Goal: Communication & Community: Answer question/provide support

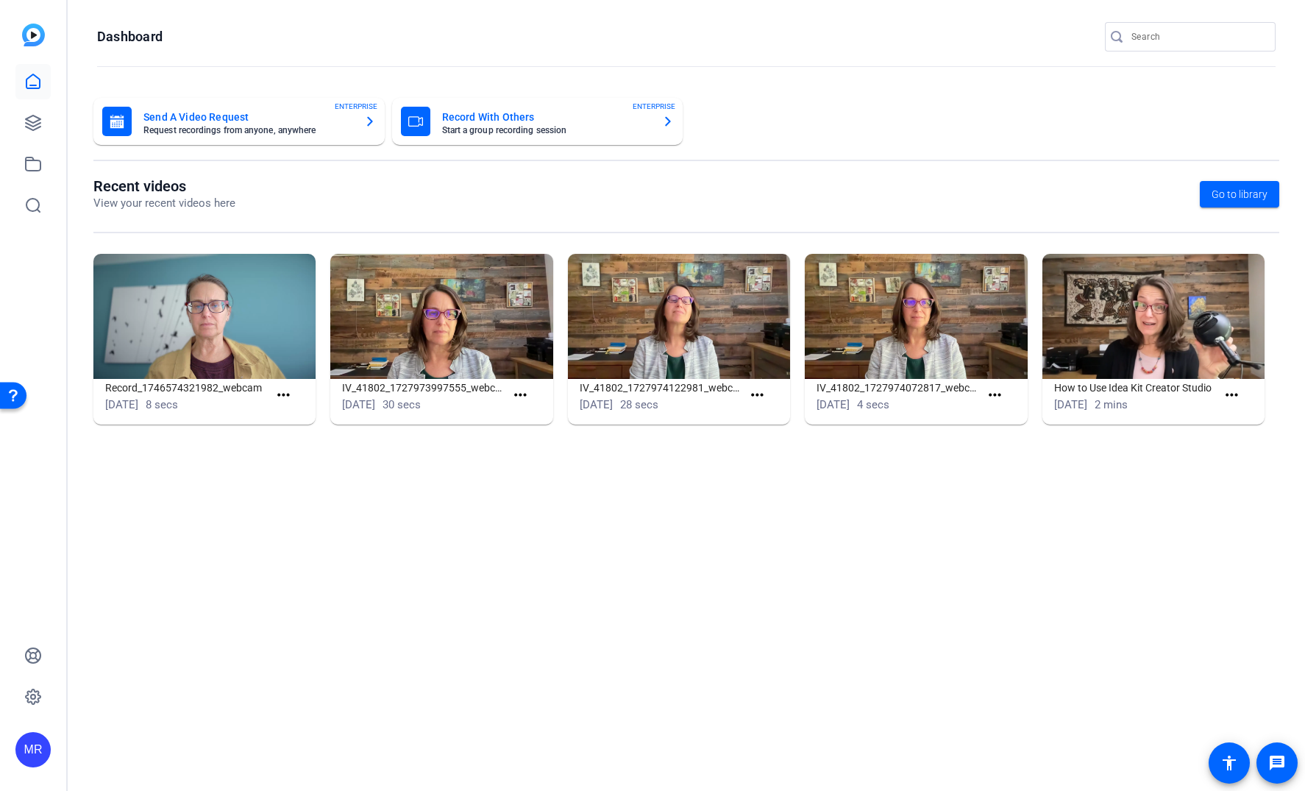
click at [1166, 29] on input "Search" at bounding box center [1197, 37] width 132 height 18
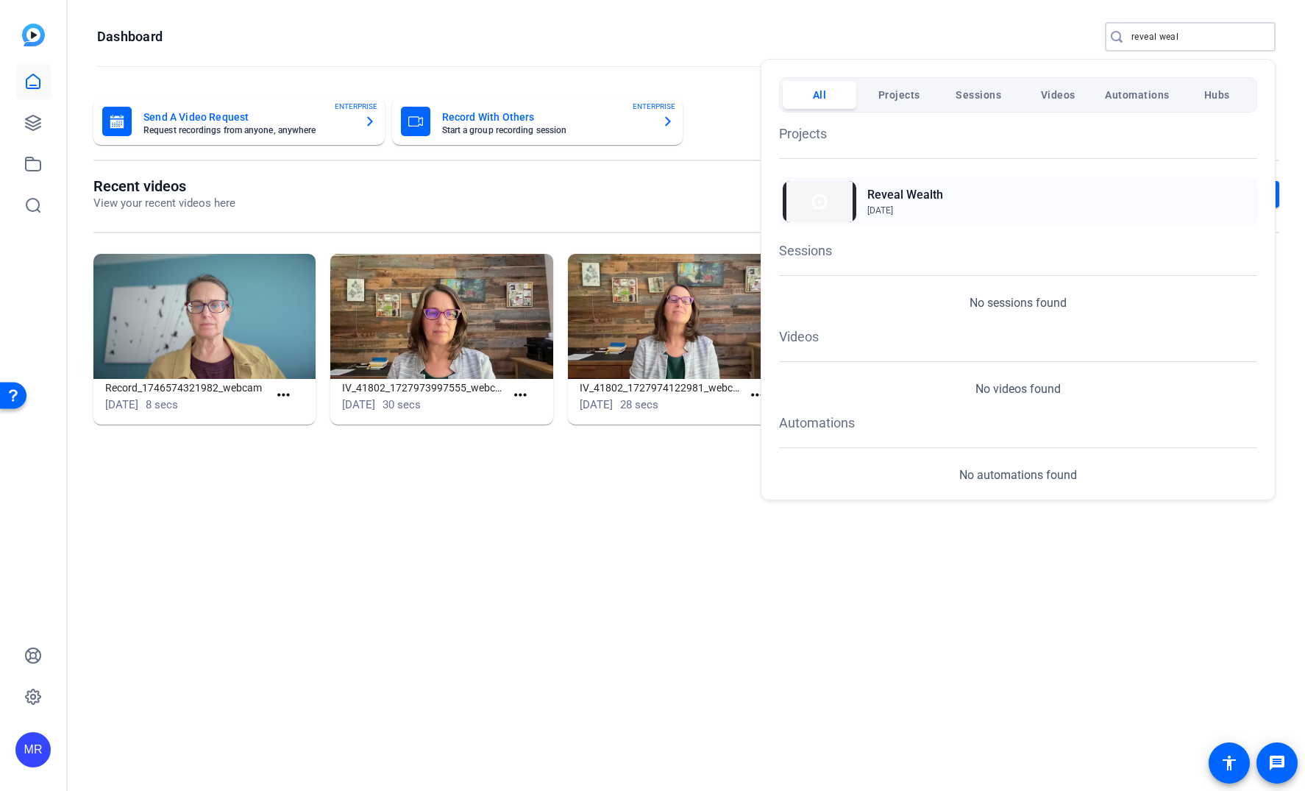
type input "reveal weal"
click at [936, 196] on h2 "Reveal Wealth" at bounding box center [905, 195] width 76 height 18
click at [1185, 38] on div at bounding box center [652, 395] width 1305 height 791
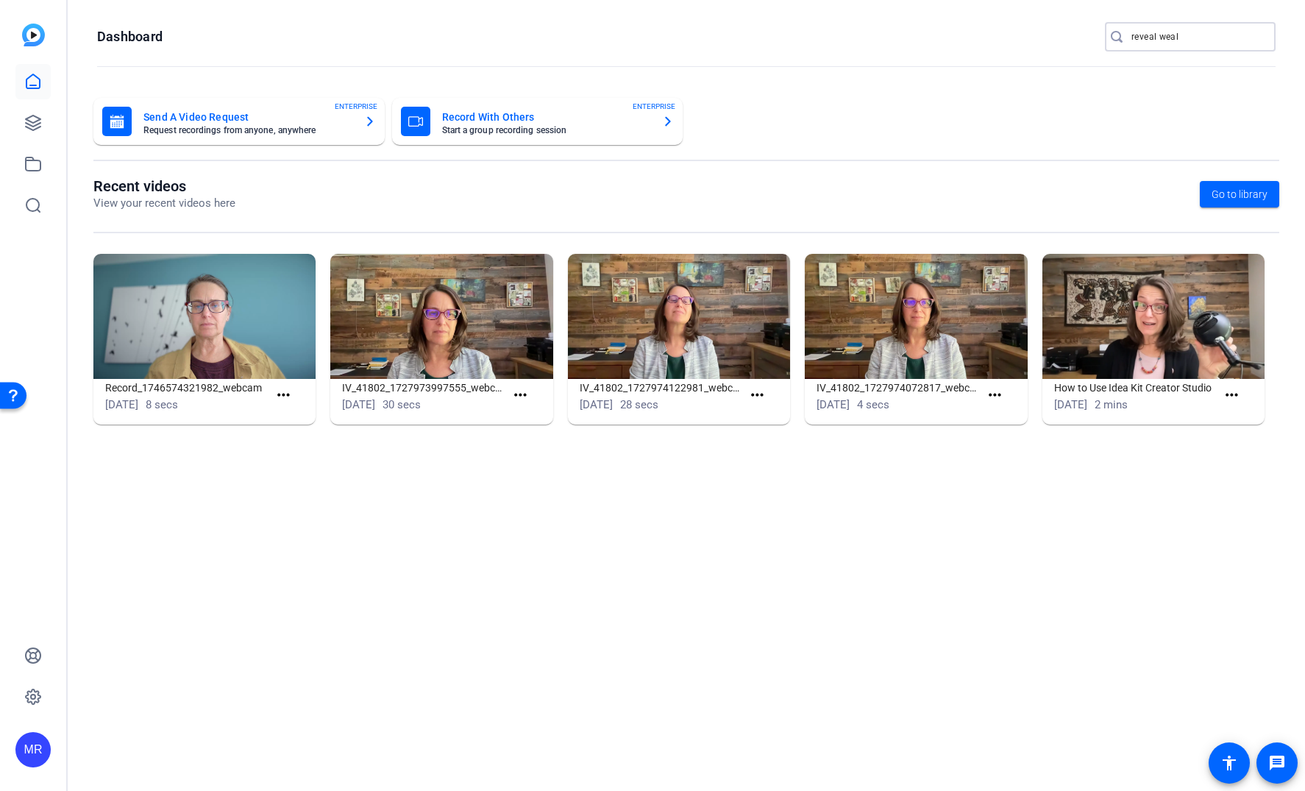
click at [1185, 38] on input "reveal weal" at bounding box center [1197, 37] width 132 height 18
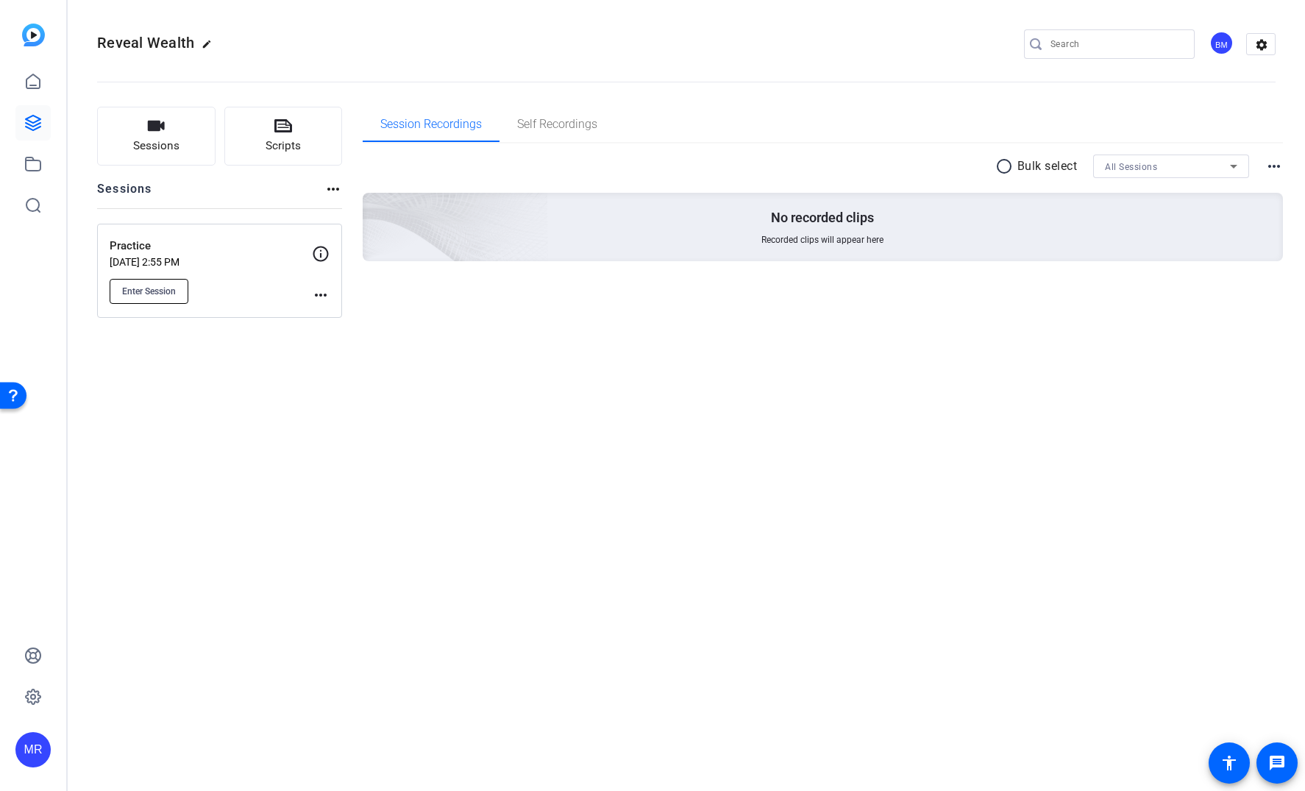
click at [152, 295] on span "Enter Session" at bounding box center [149, 291] width 54 height 12
click at [1214, 48] on div "BM" at bounding box center [1221, 43] width 24 height 24
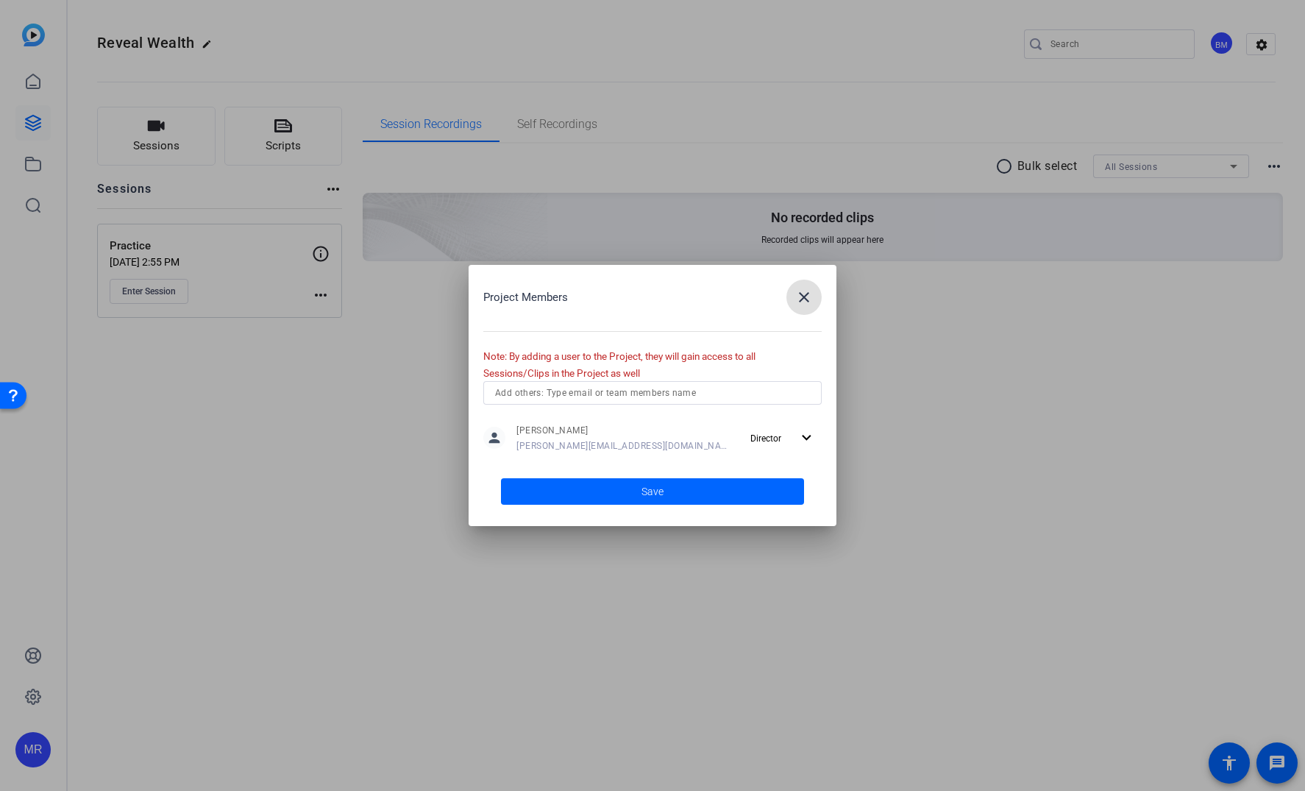
click at [605, 397] on input "text" at bounding box center [652, 393] width 315 height 18
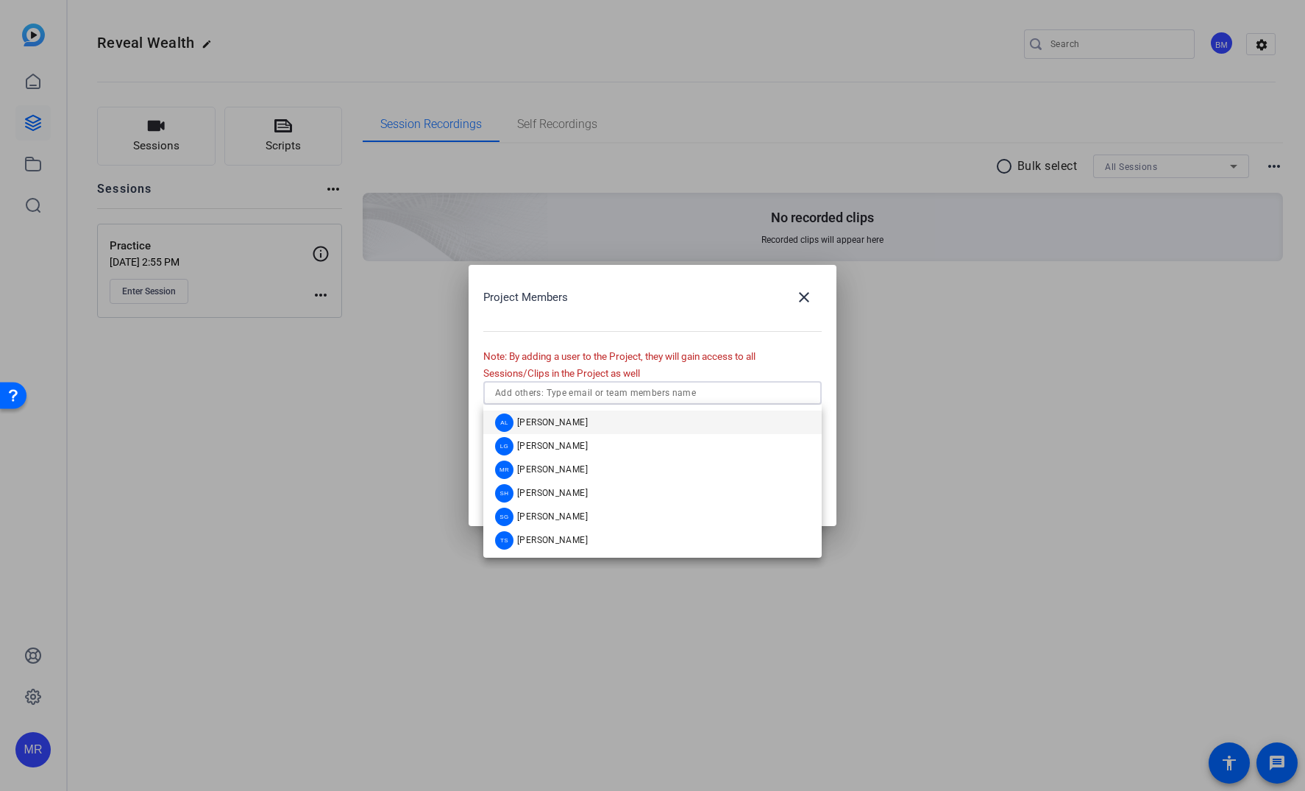
click at [591, 426] on mat-option "AL Audrey Lee" at bounding box center [652, 422] width 338 height 24
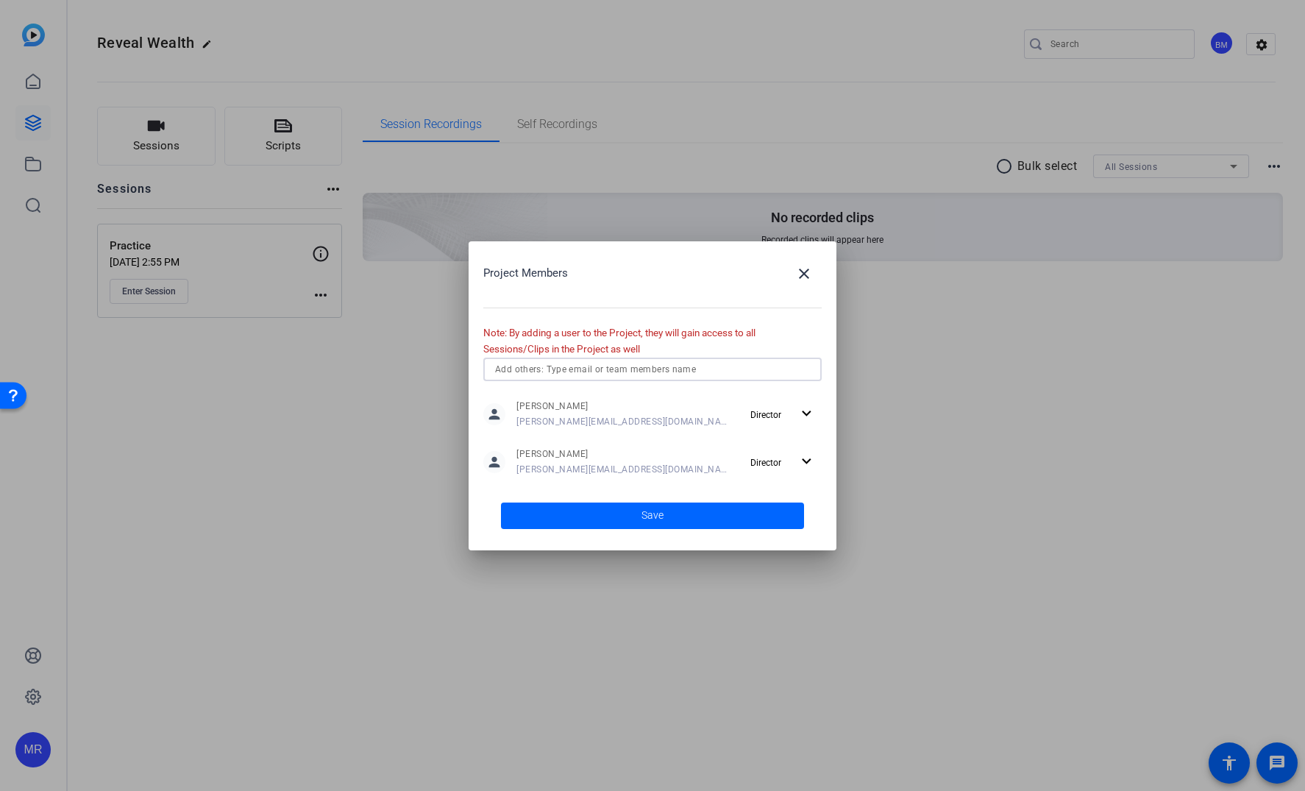
click at [609, 376] on input "text" at bounding box center [652, 369] width 315 height 18
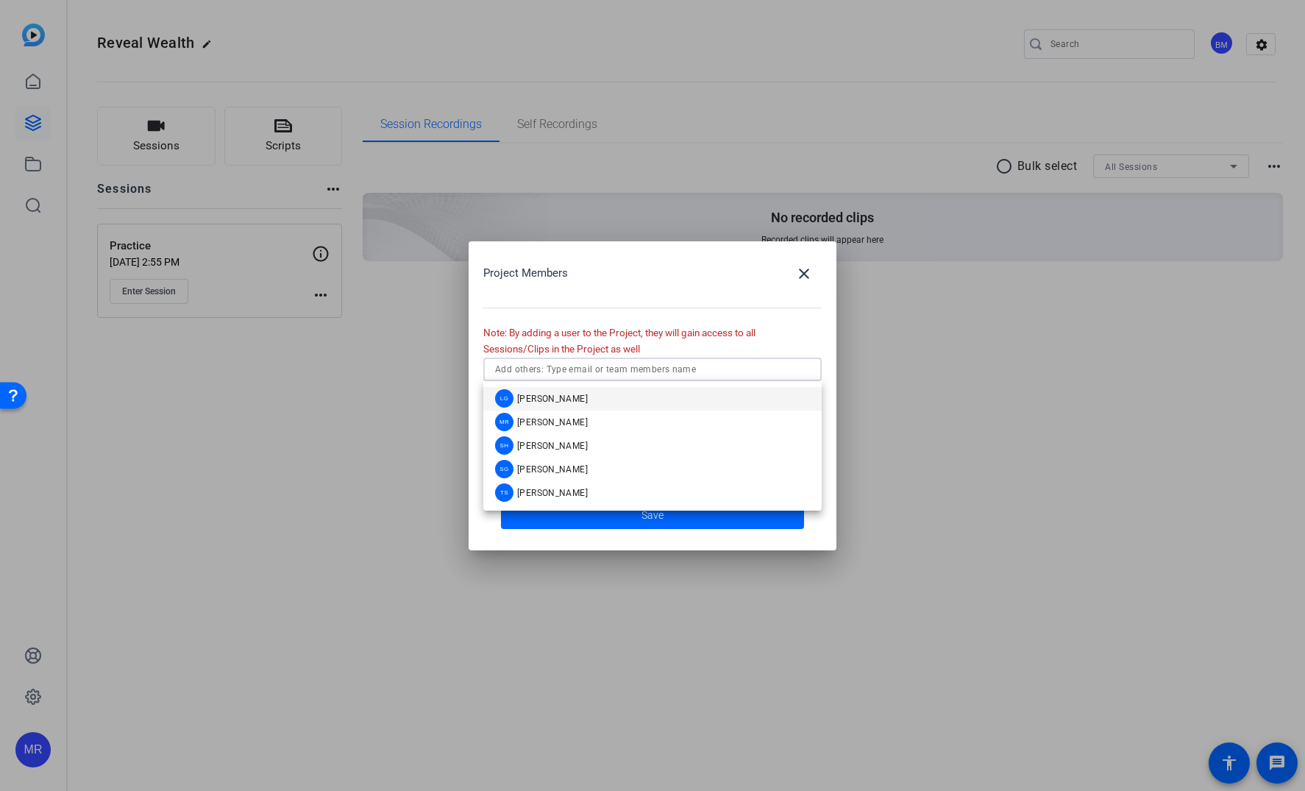
click at [602, 399] on mat-option "LG Laura Garfield" at bounding box center [652, 399] width 338 height 24
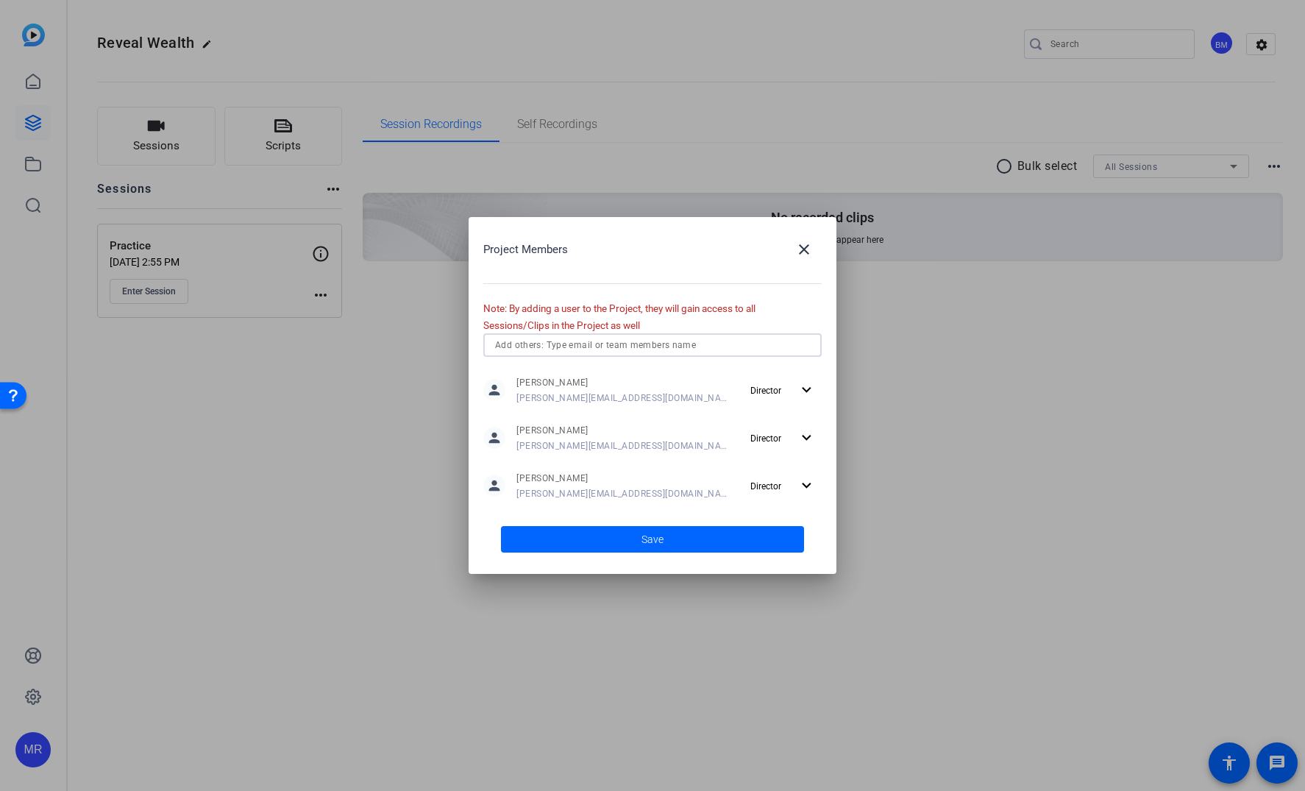
click at [589, 349] on input "text" at bounding box center [652, 345] width 315 height 18
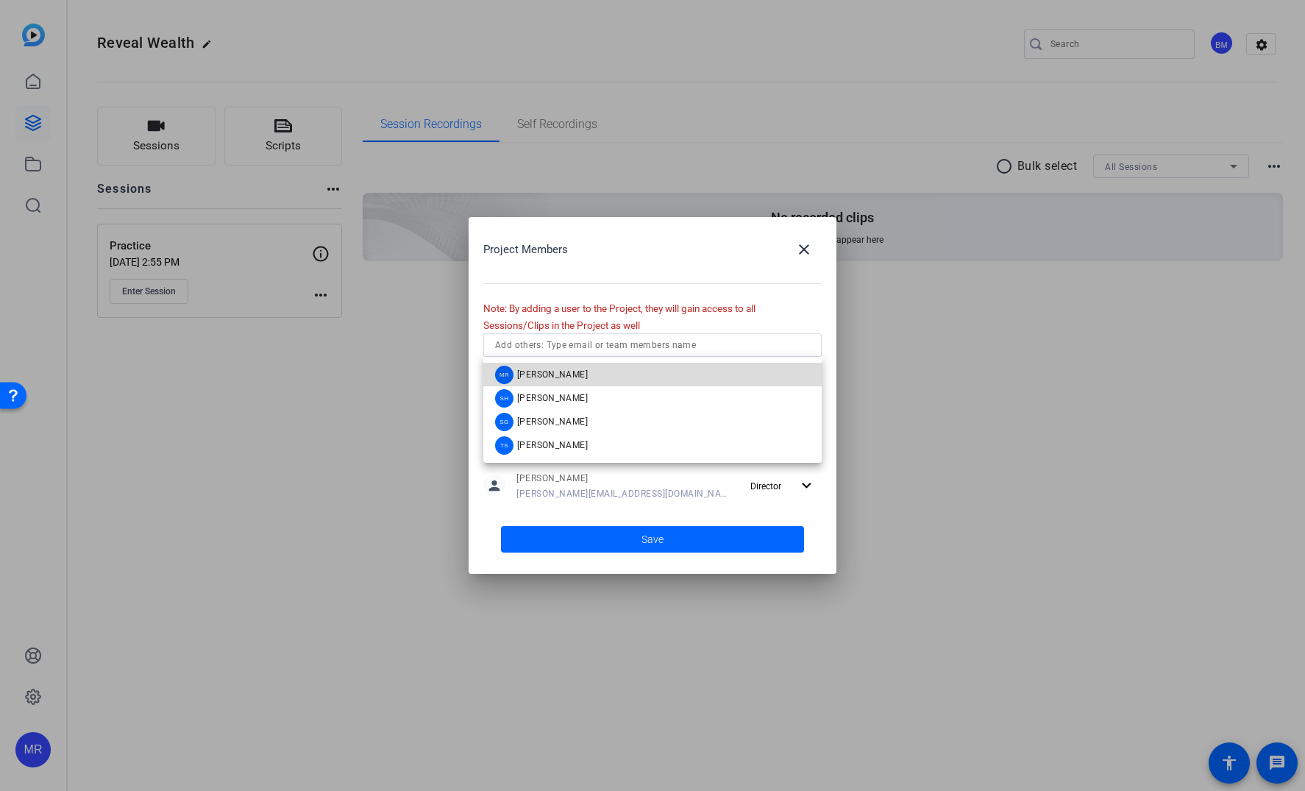
click at [589, 372] on mat-option "MR Molly Roland" at bounding box center [652, 375] width 338 height 24
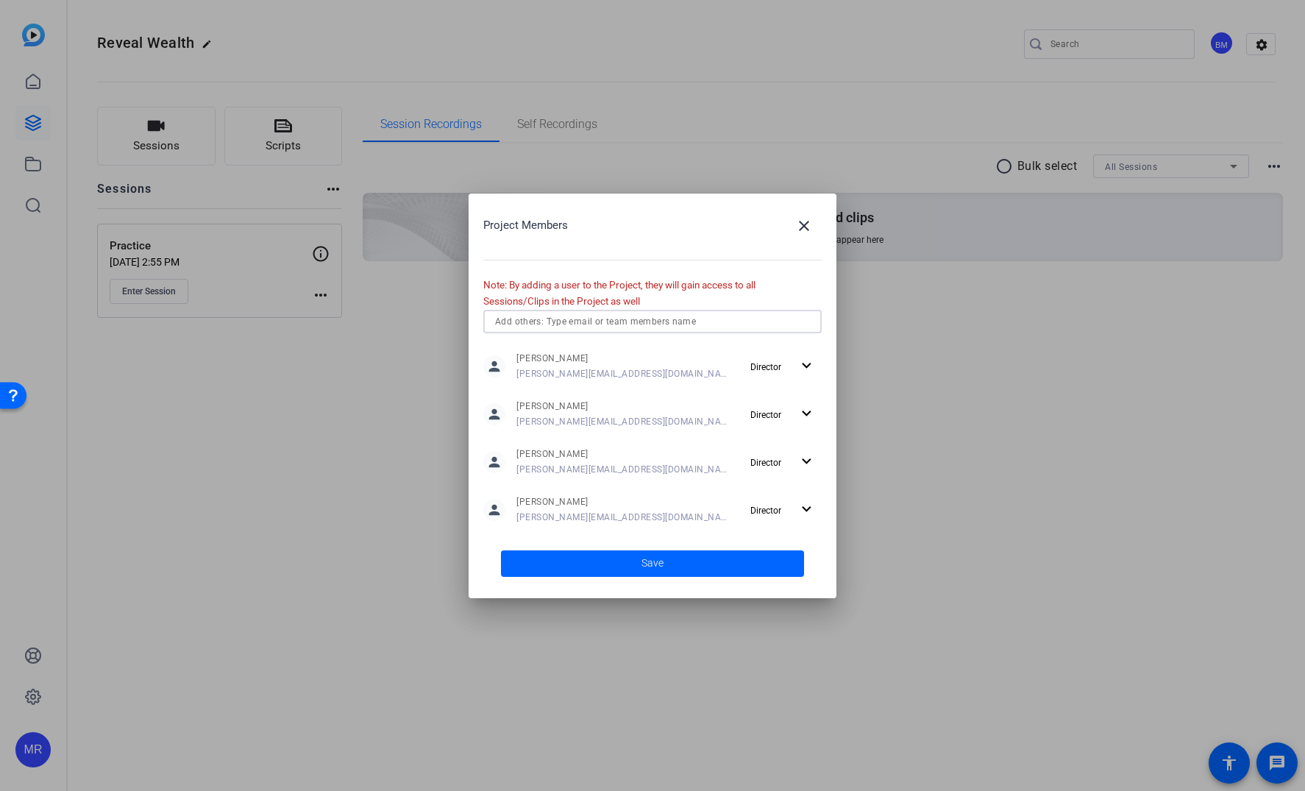
click at [586, 326] on input "text" at bounding box center [652, 322] width 315 height 18
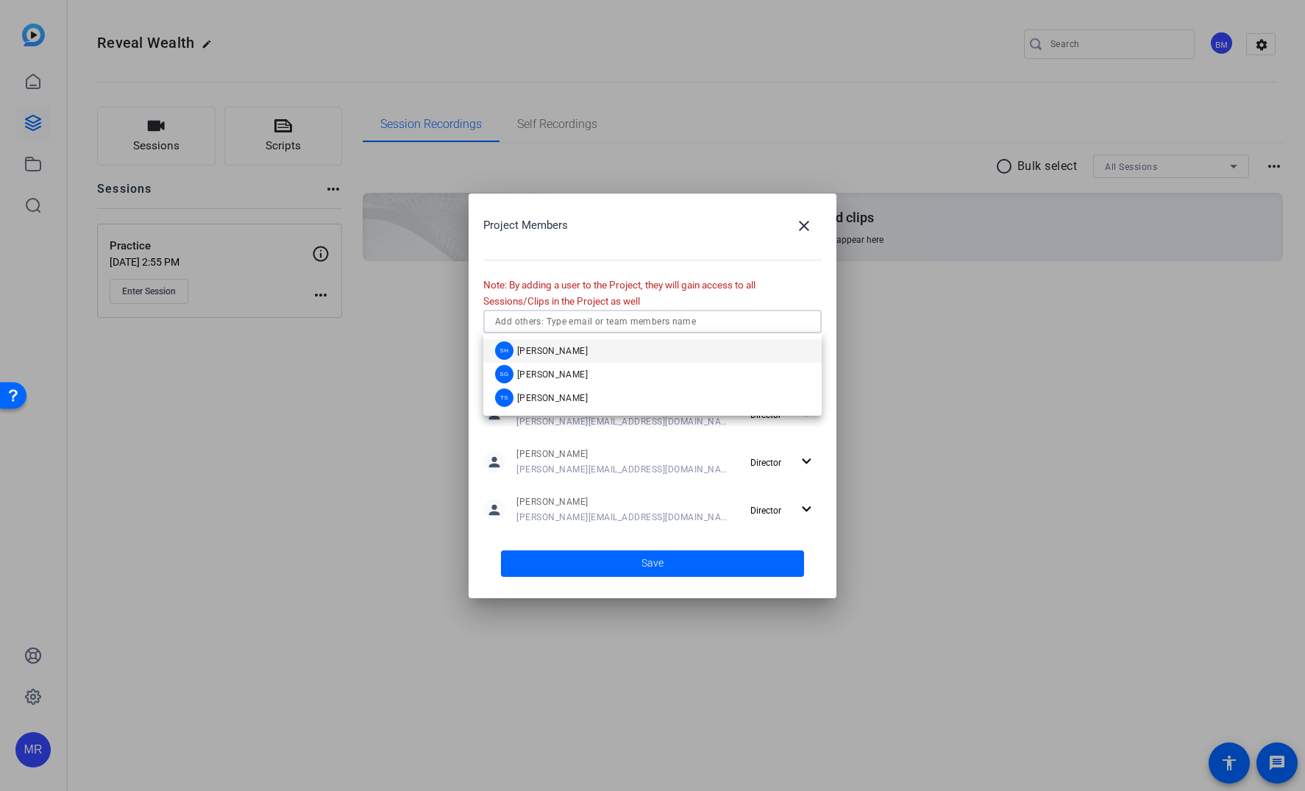
click at [582, 356] on mat-option "SH Sam Hale" at bounding box center [652, 351] width 338 height 24
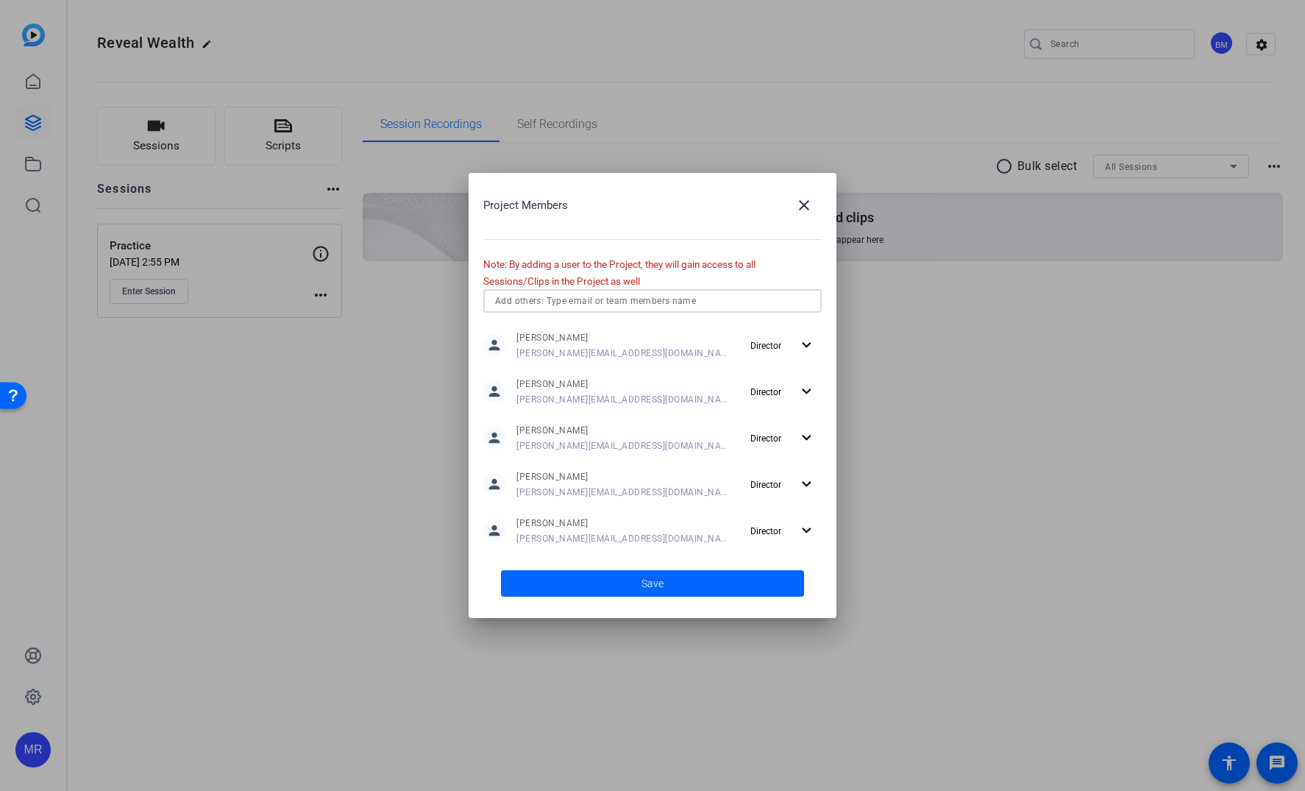
click at [583, 307] on input "text" at bounding box center [652, 301] width 315 height 18
click at [580, 326] on mat-option "SG Sharon Gottula" at bounding box center [652, 331] width 338 height 24
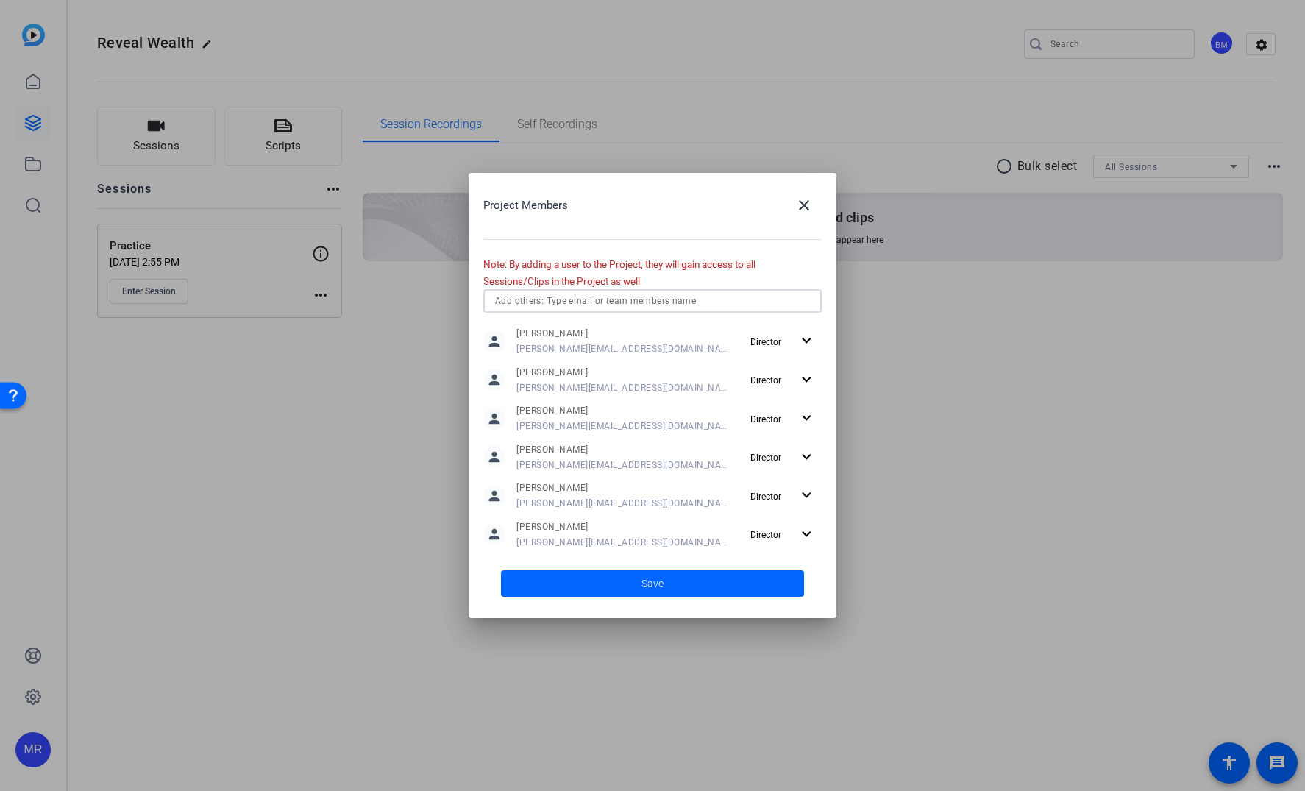
click at [584, 301] on input "text" at bounding box center [652, 301] width 315 height 18
click at [580, 326] on mat-option "TS Tracy Shaw" at bounding box center [652, 331] width 338 height 24
click at [670, 586] on span at bounding box center [652, 583] width 303 height 35
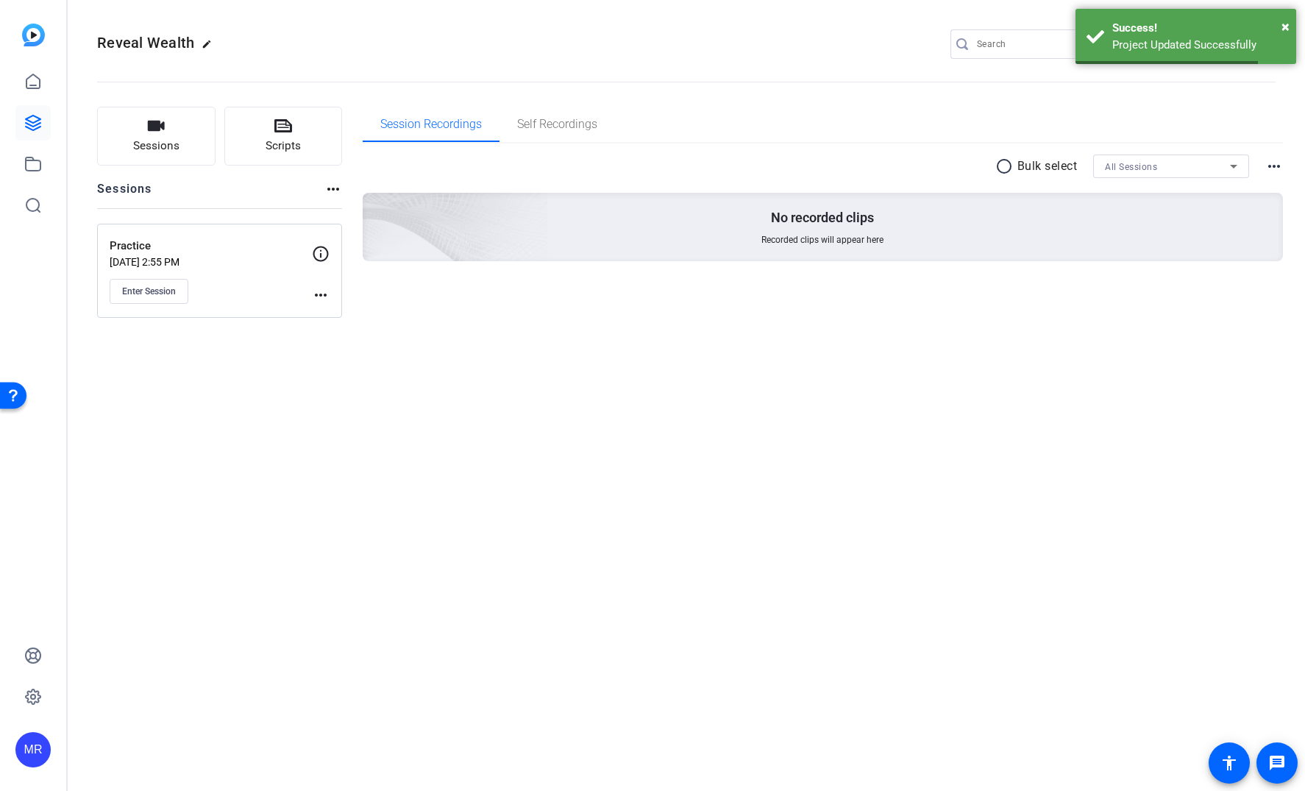
click at [319, 291] on mat-icon "more_horiz" at bounding box center [321, 295] width 18 height 18
click at [345, 317] on span "Edit Session" at bounding box center [357, 316] width 67 height 18
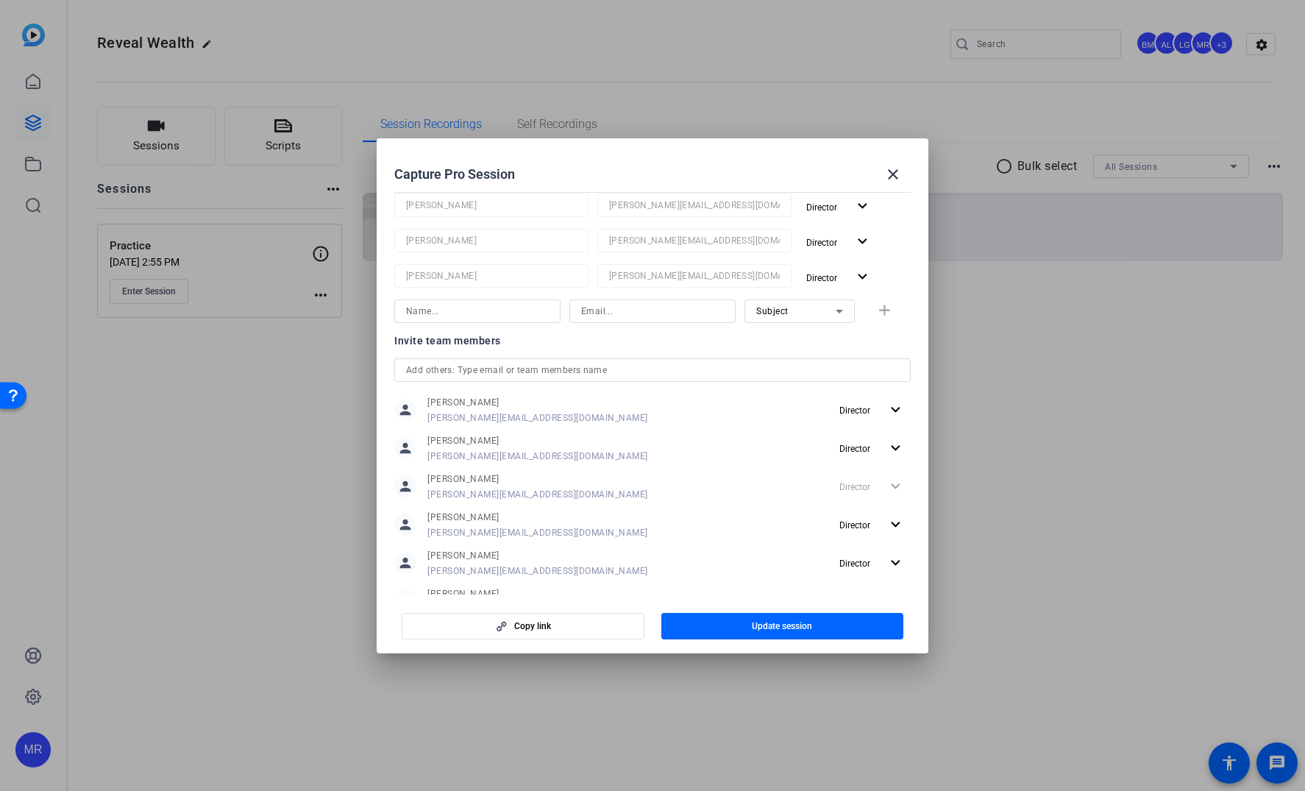
scroll to position [415, 0]
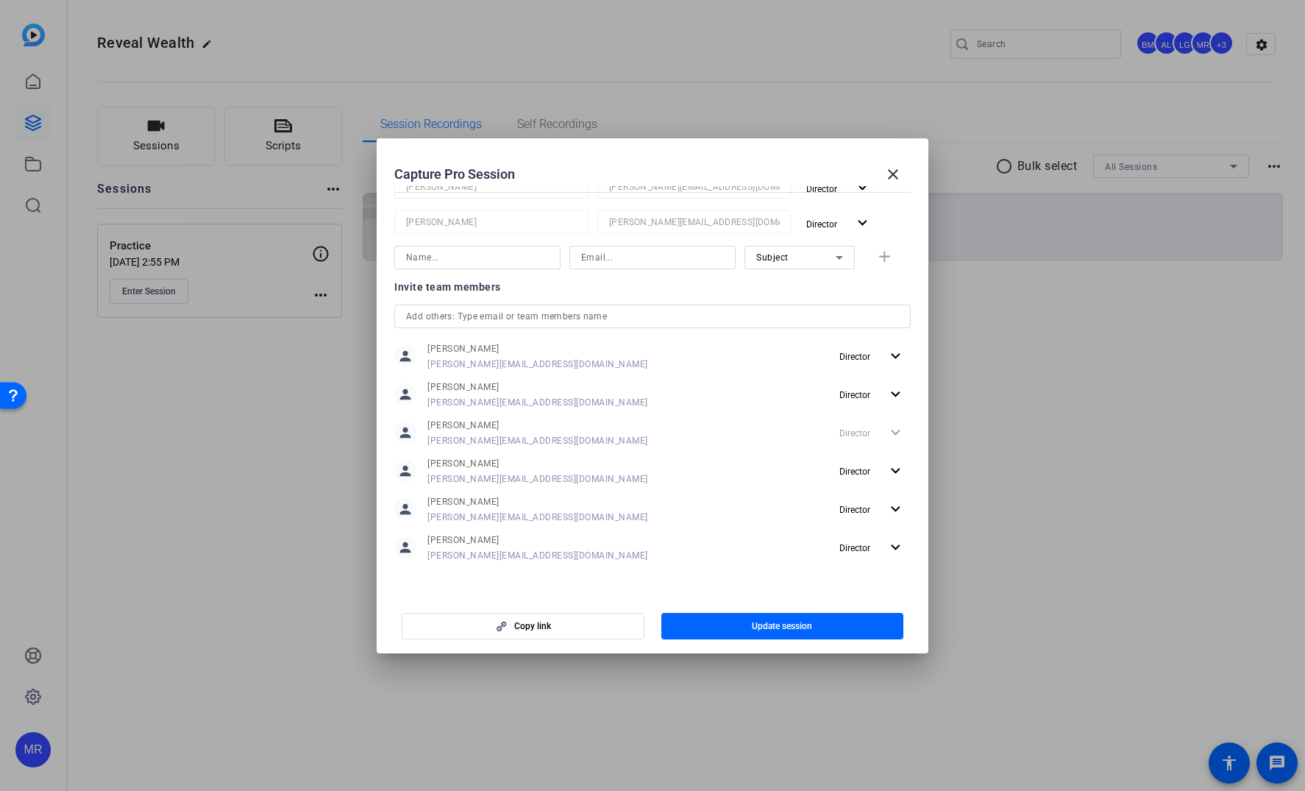
click at [462, 318] on input "text" at bounding box center [652, 316] width 493 height 18
click at [479, 263] on input at bounding box center [477, 258] width 143 height 18
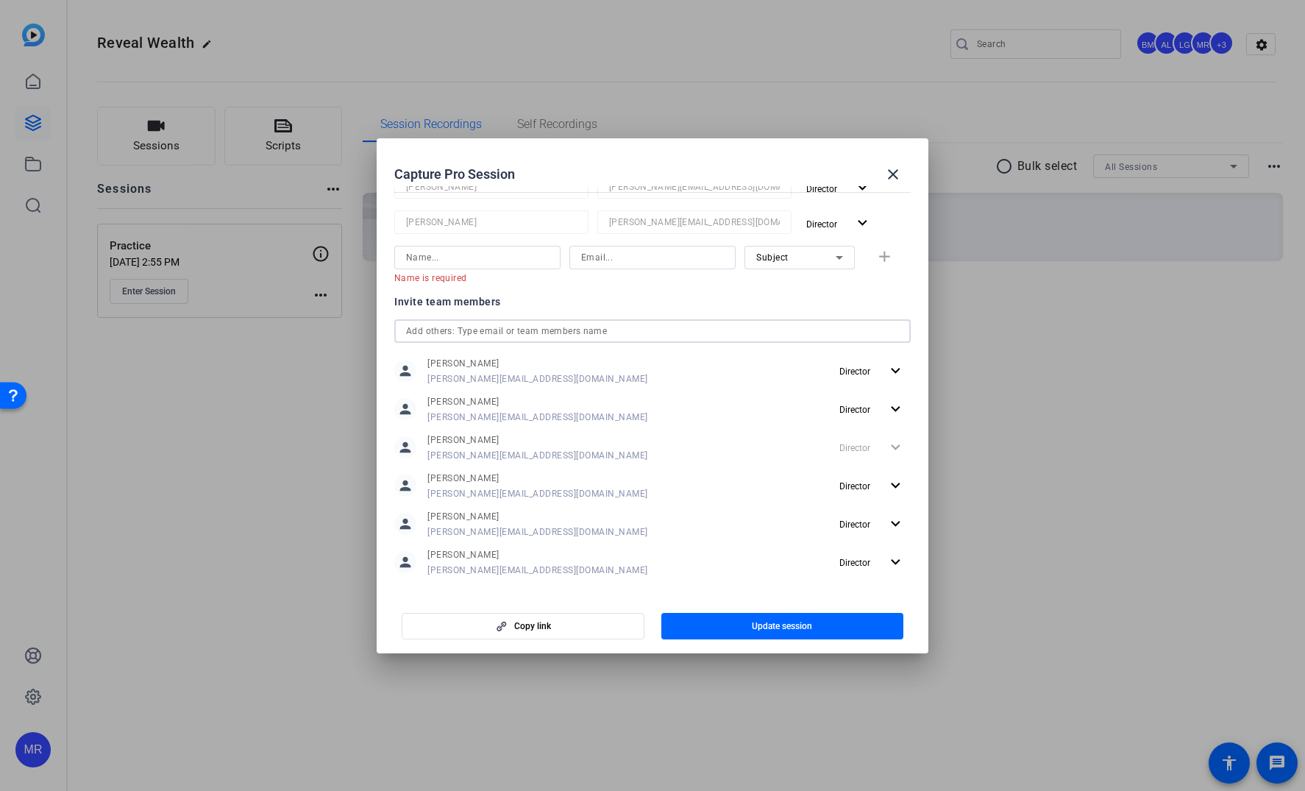
click at [482, 323] on input "text" at bounding box center [652, 331] width 493 height 18
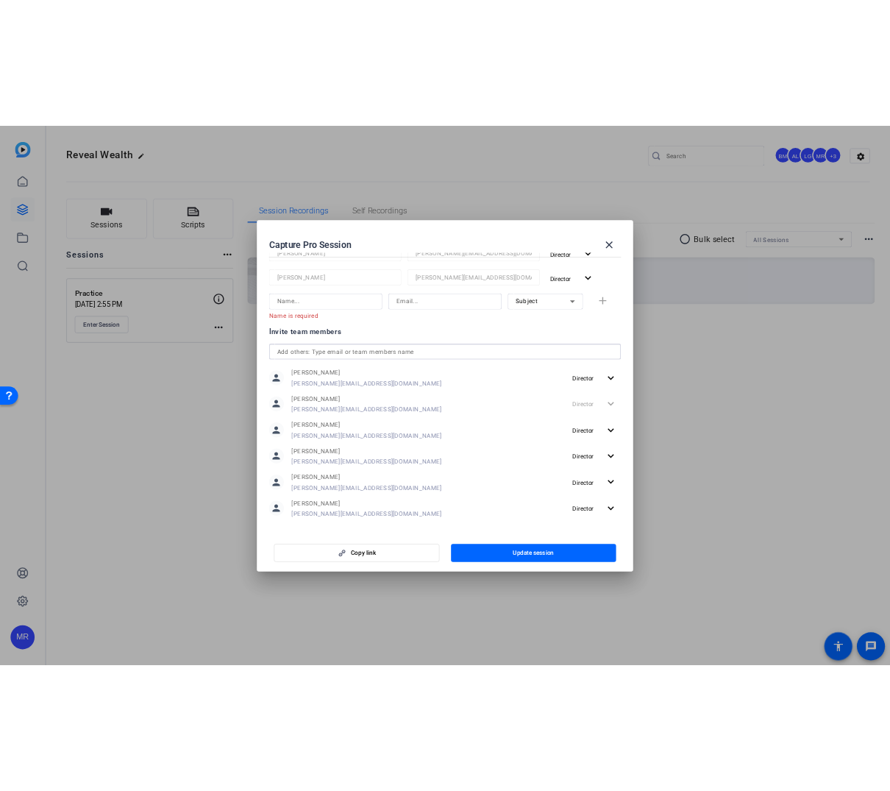
scroll to position [430, 0]
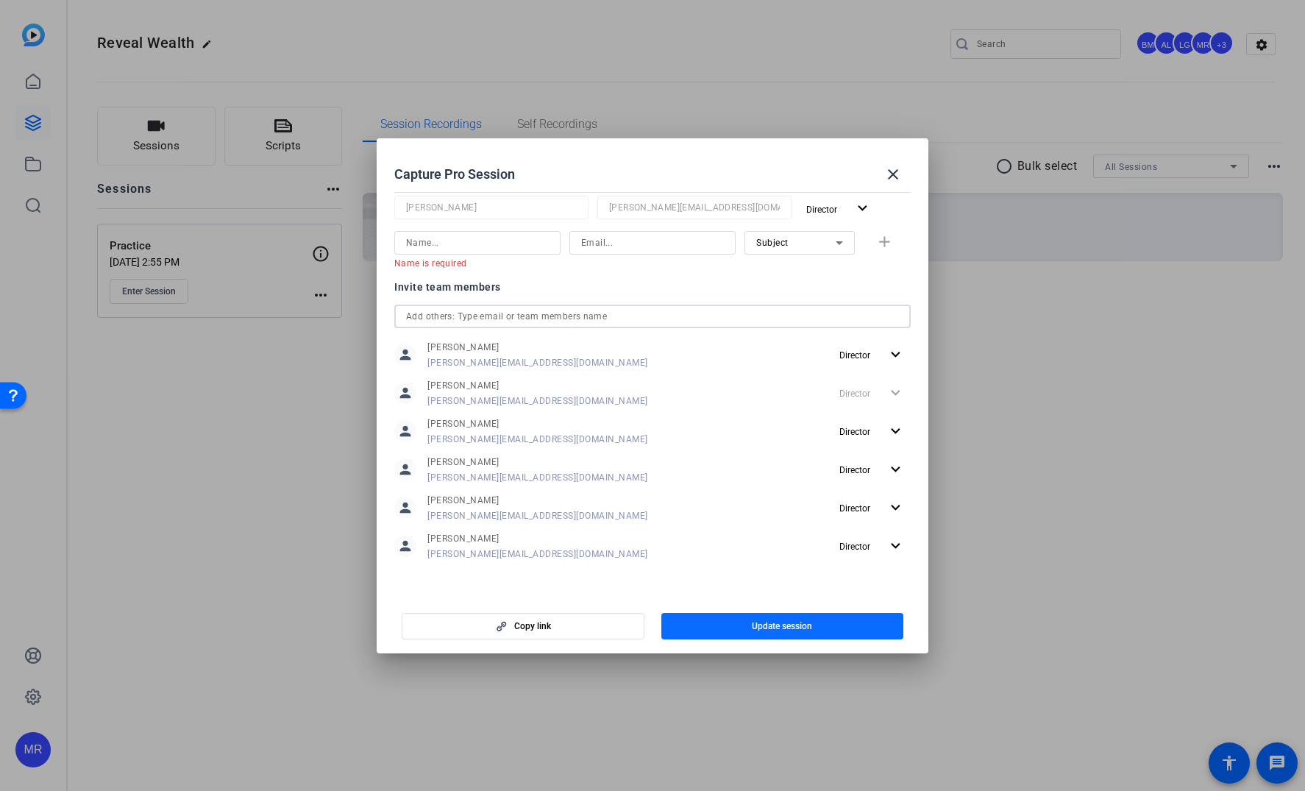
click at [774, 633] on span "button" at bounding box center [782, 625] width 243 height 35
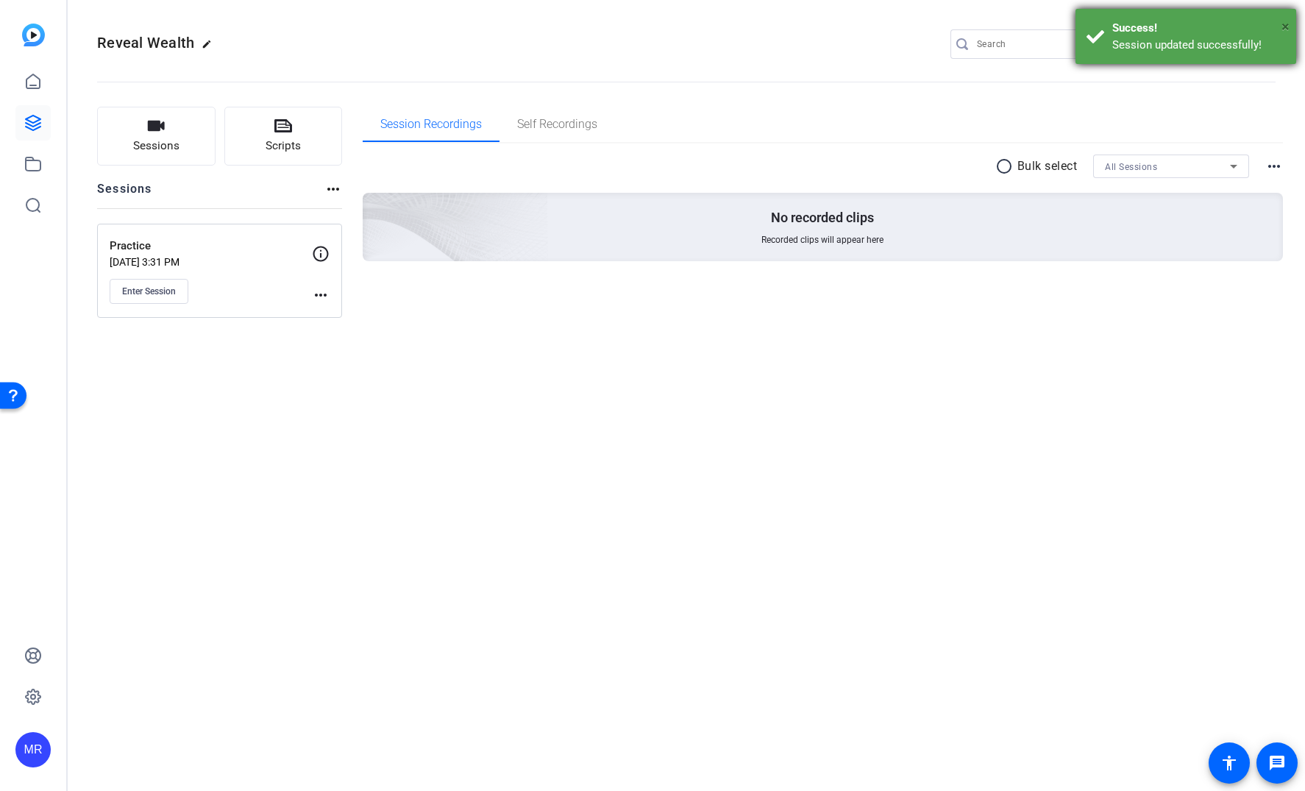
click at [1283, 28] on span "×" at bounding box center [1285, 27] width 8 height 18
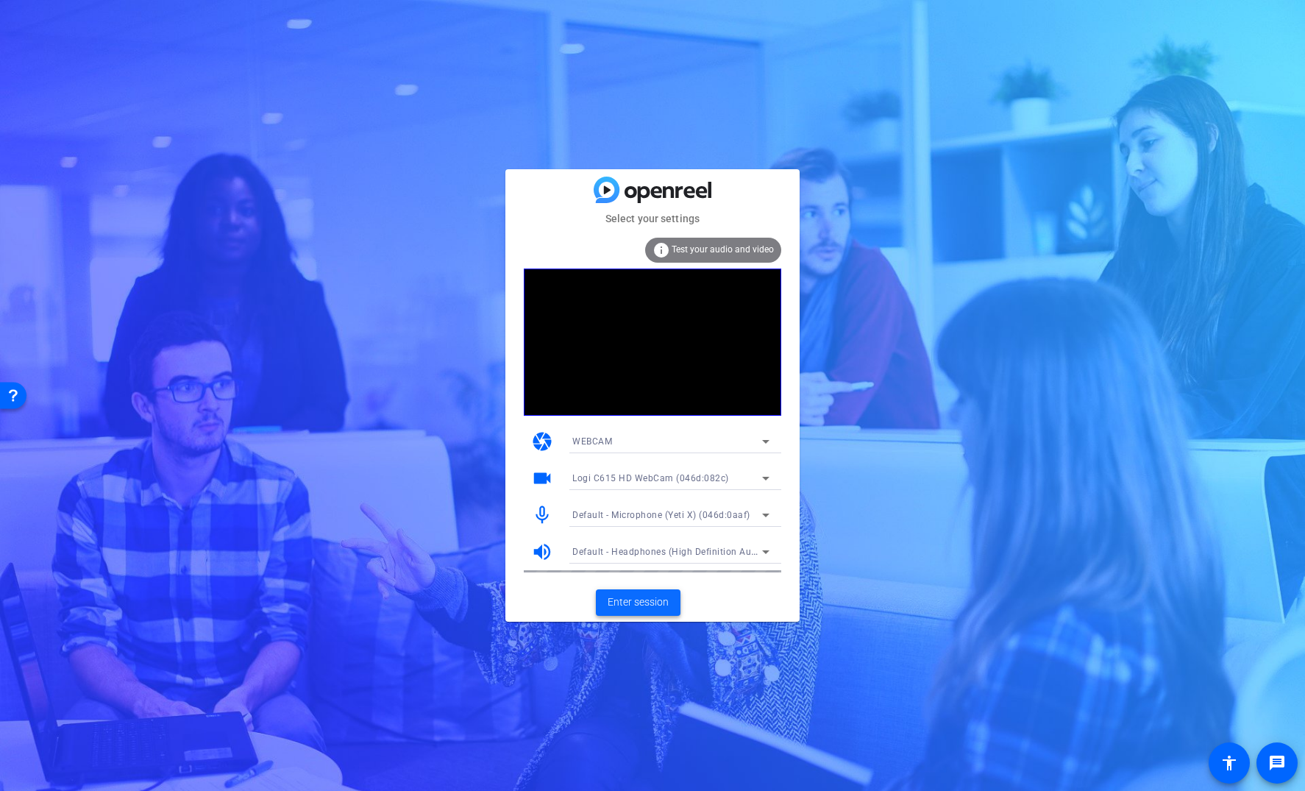
click at [664, 605] on span "Enter session" at bounding box center [638, 601] width 61 height 15
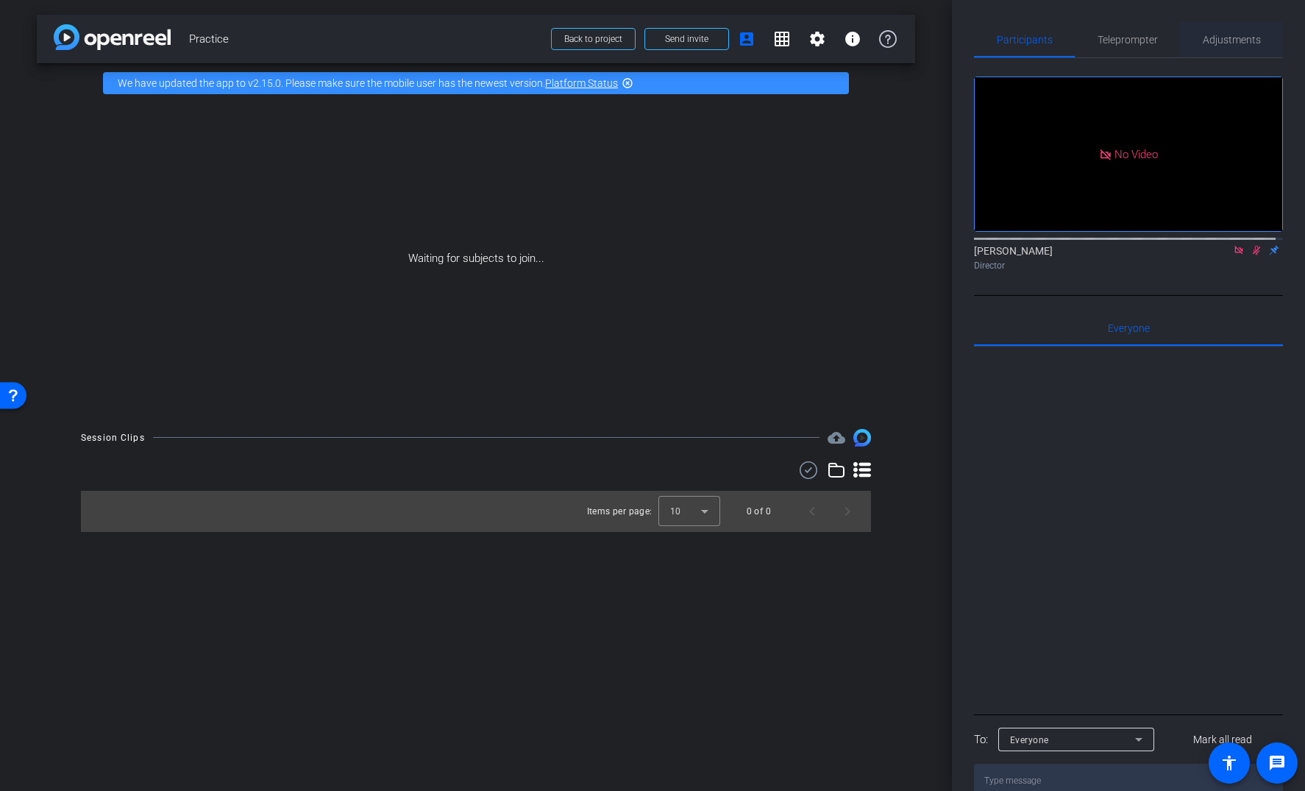
click at [1220, 46] on span "Adjustments" at bounding box center [1232, 39] width 58 height 35
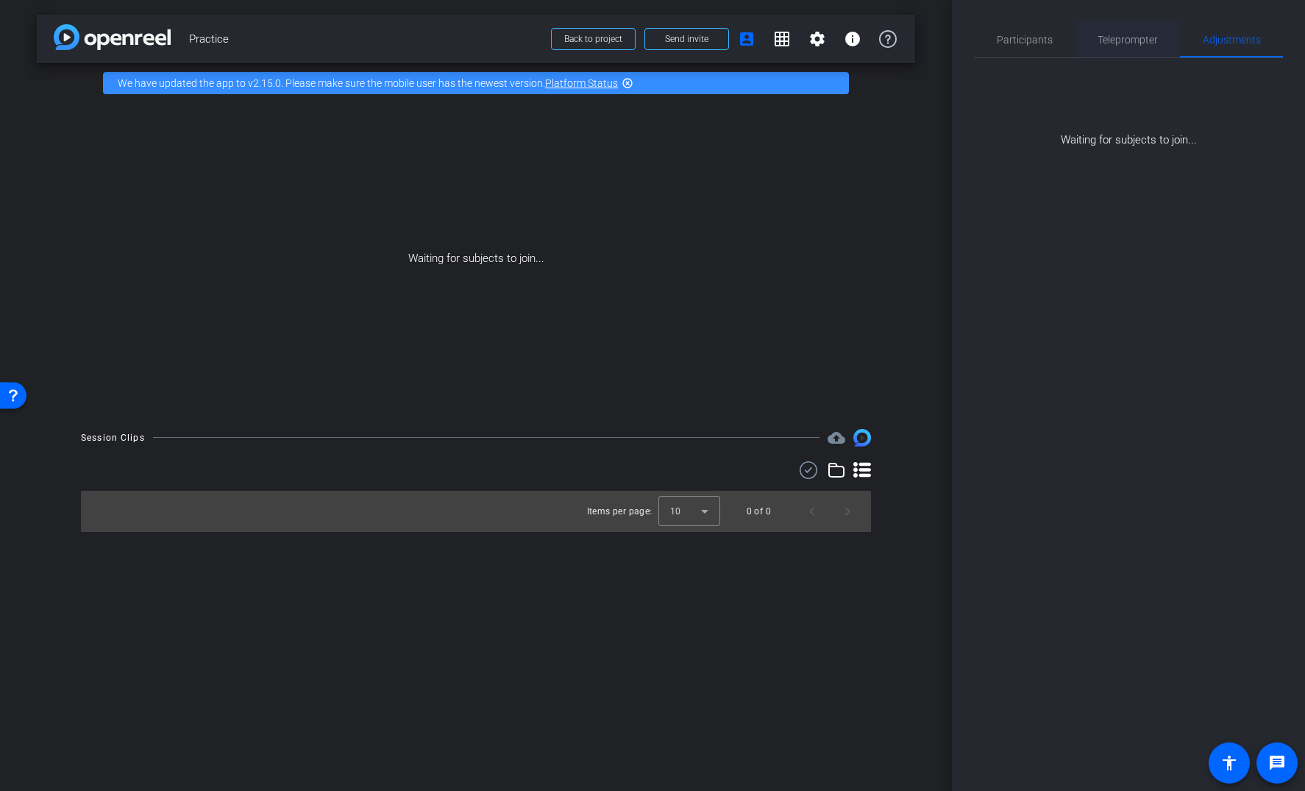
click at [1139, 41] on span "Teleprompter" at bounding box center [1127, 40] width 60 height 10
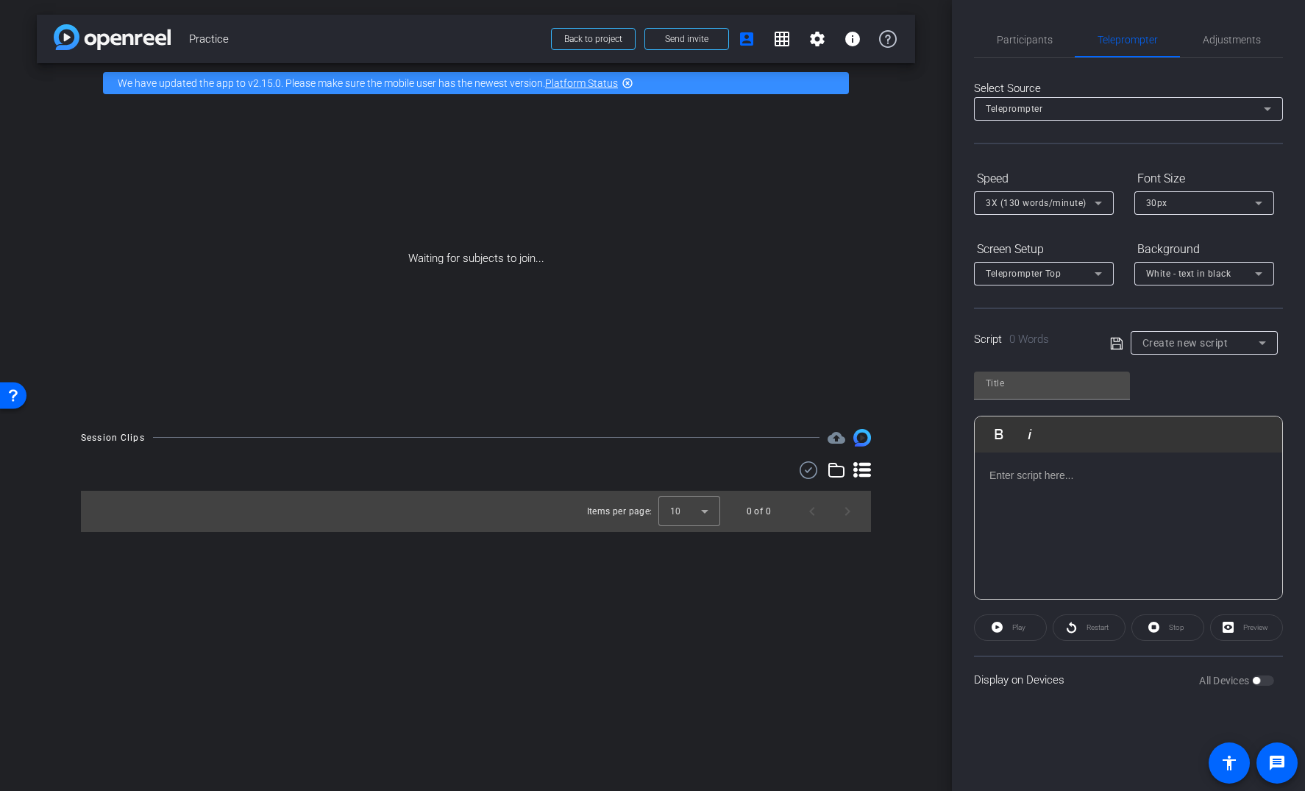
click at [1184, 275] on span "White - text in black" at bounding box center [1188, 273] width 85 height 10
click at [1179, 328] on div "Black - text in white" at bounding box center [1189, 331] width 87 height 18
click at [1060, 274] on span "Teleprompter Top" at bounding box center [1023, 273] width 75 height 10
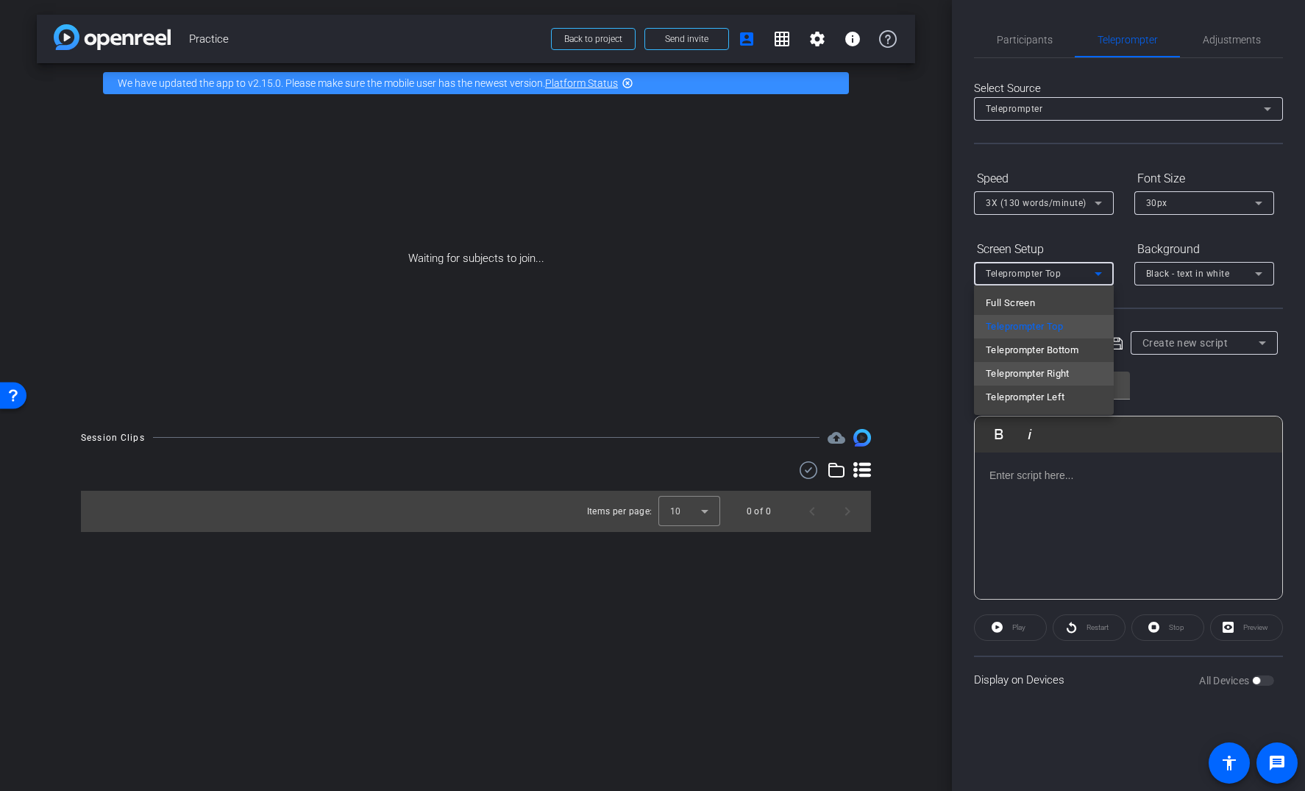
click at [1050, 375] on span "Teleprompter Right" at bounding box center [1028, 374] width 84 height 18
click at [1047, 265] on div "Teleprompter Right" at bounding box center [1040, 273] width 109 height 18
click at [1037, 394] on span "Teleprompter Left" at bounding box center [1025, 397] width 79 height 18
